Goal: Task Accomplishment & Management: Use online tool/utility

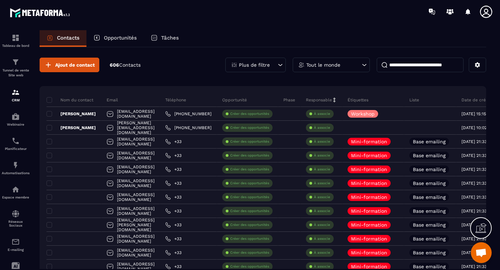
scroll to position [4221, 0]
click at [121, 36] on p "Opportunités" at bounding box center [120, 38] width 33 height 6
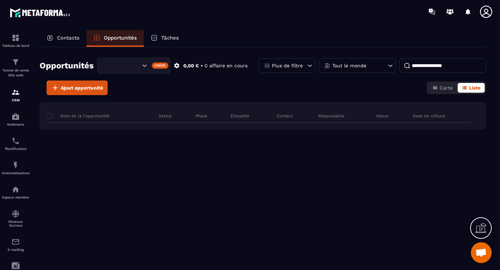
click at [69, 35] on p "Contacts" at bounding box center [68, 38] width 23 height 6
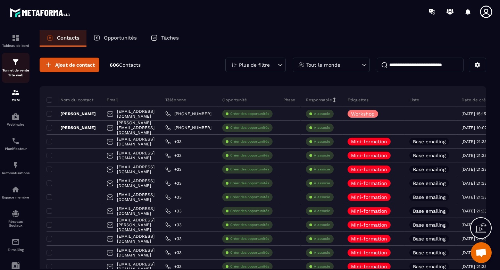
click at [18, 65] on img at bounding box center [15, 62] width 8 height 8
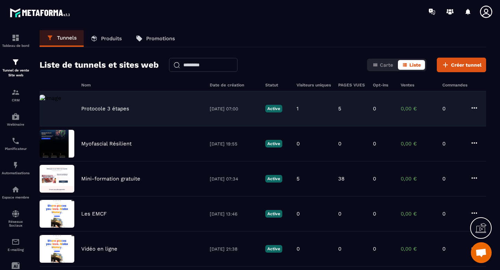
click at [164, 114] on div "Protocole 3 étapes [DATE] 07:00 Active 1 5 0 0,00 € 0" at bounding box center [263, 108] width 446 height 35
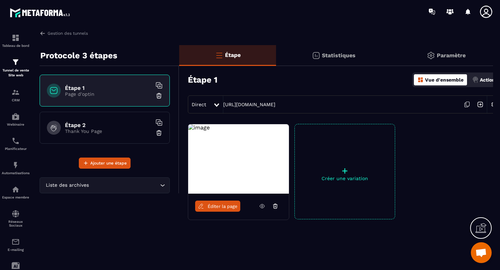
click at [225, 203] on link "Éditer la page" at bounding box center [217, 206] width 45 height 11
